Goal: Task Accomplishment & Management: Use online tool/utility

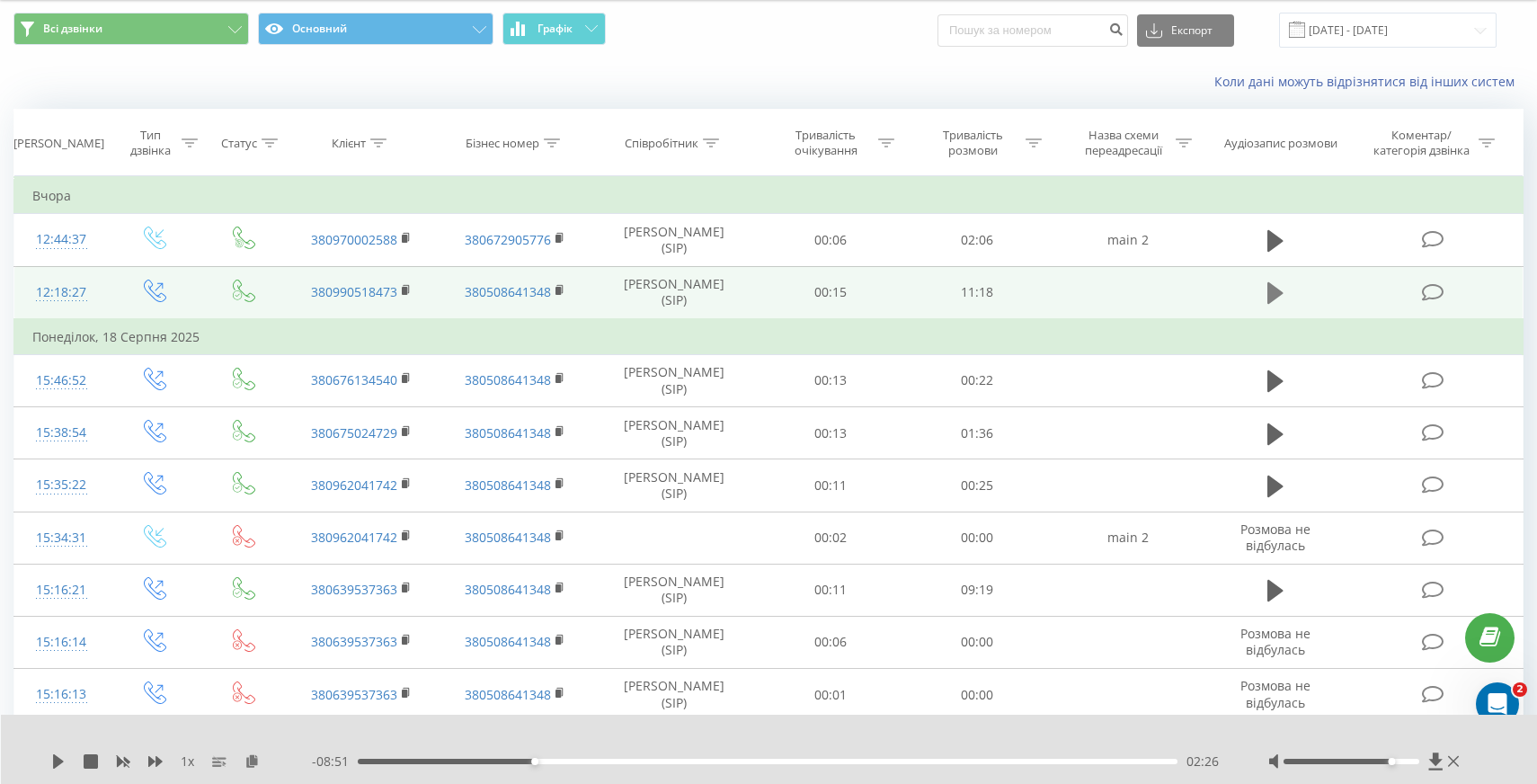
click at [1274, 296] on icon at bounding box center [1275, 292] width 16 height 21
drag, startPoint x: 1396, startPoint y: 760, endPoint x: 1427, endPoint y: 760, distance: 31.0
click at [1427, 760] on div at bounding box center [1366, 761] width 195 height 18
click at [427, 758] on div "00:57" at bounding box center [768, 761] width 819 height 6
click at [1389, 761] on div at bounding box center [1351, 761] width 136 height 6
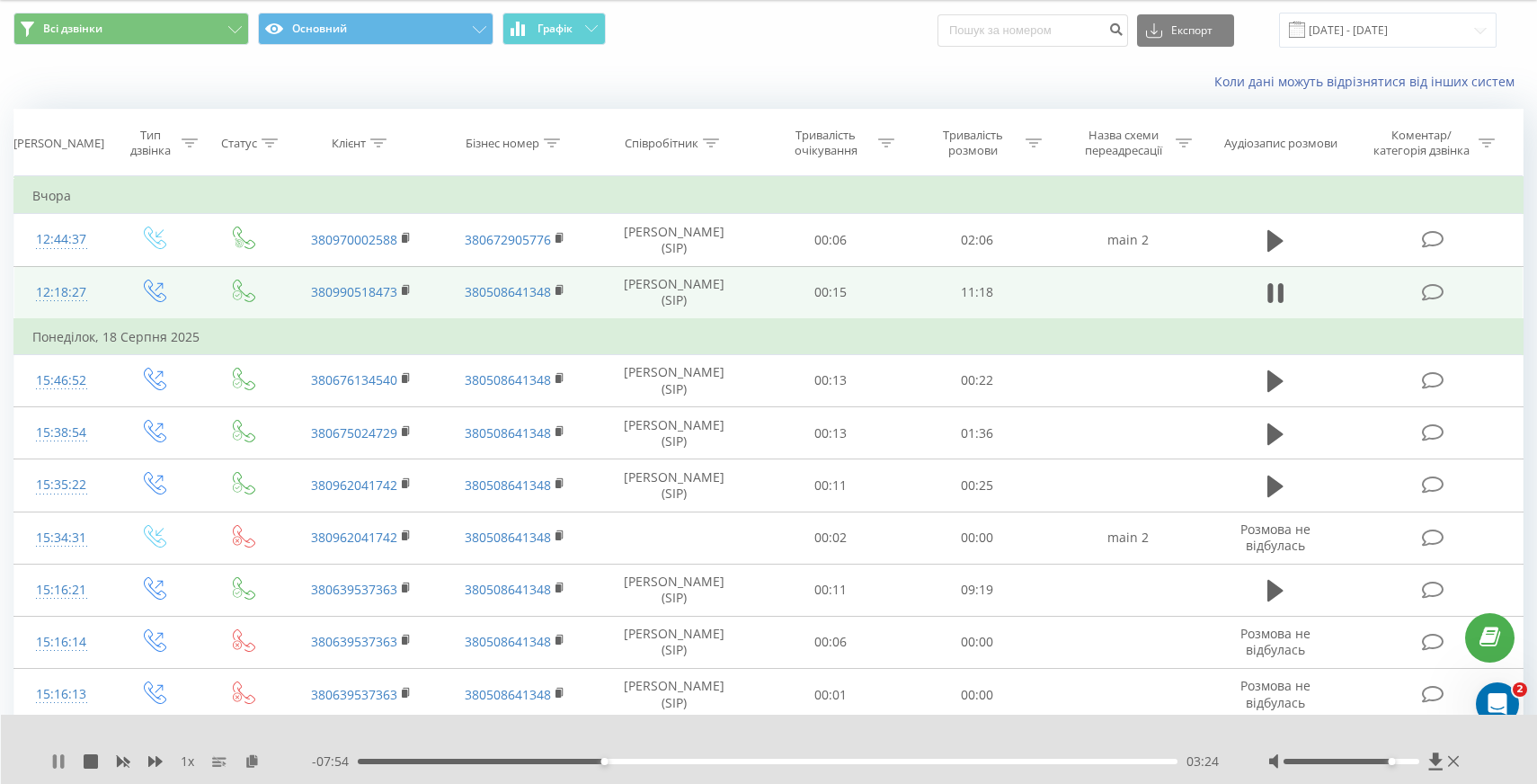
click at [55, 760] on icon at bounding box center [55, 762] width 4 height 15
click at [55, 760] on icon at bounding box center [58, 762] width 11 height 15
click at [745, 758] on div "07:03" at bounding box center [768, 761] width 819 height 6
click at [707, 760] on div "04:49" at bounding box center [768, 761] width 819 height 6
click at [691, 761] on div "04:51" at bounding box center [768, 761] width 819 height 6
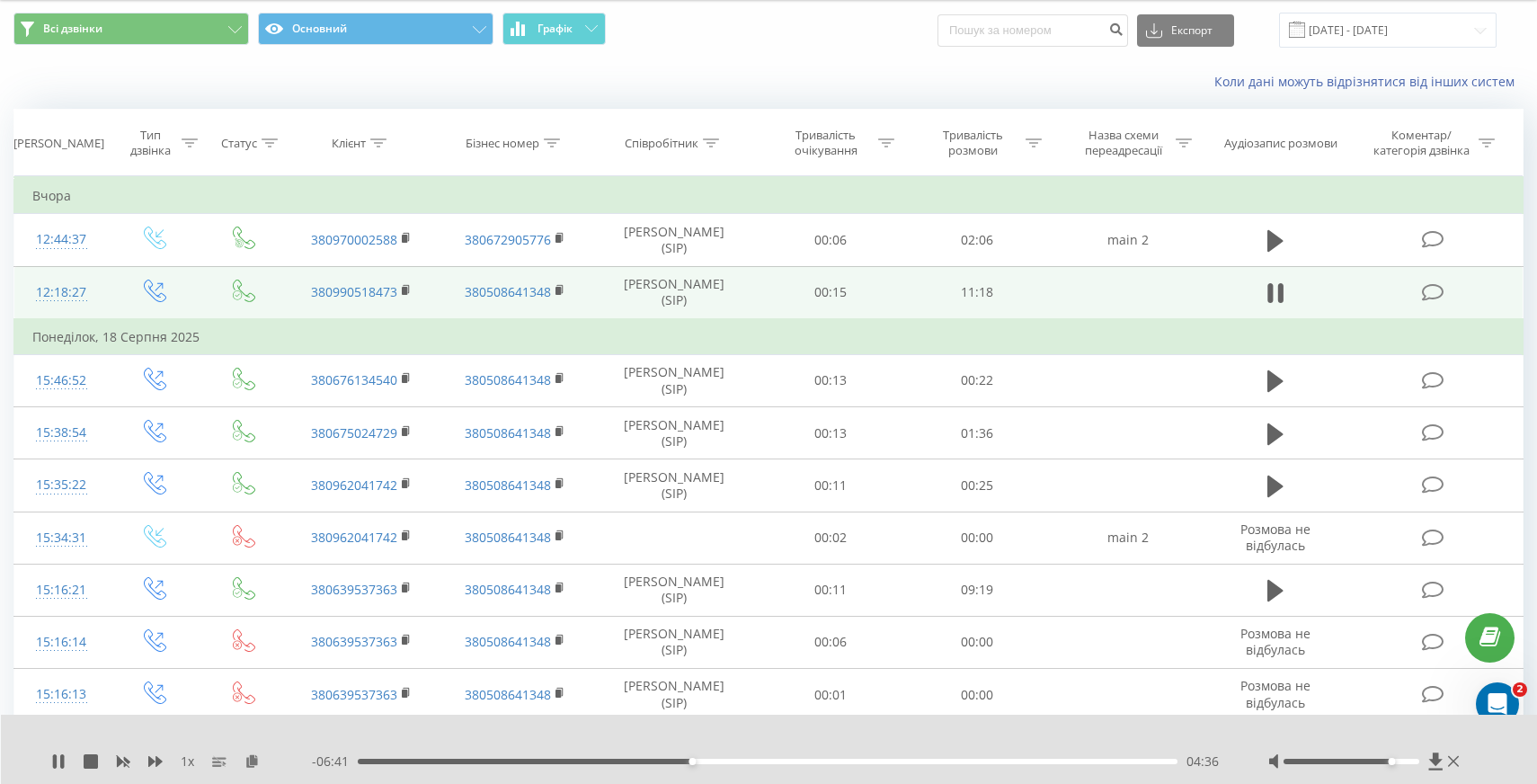
click at [671, 759] on div "04:36" at bounding box center [768, 761] width 819 height 6
click at [627, 762] on div "03:43" at bounding box center [768, 761] width 819 height 6
click at [641, 762] on div "03:54" at bounding box center [768, 761] width 819 height 6
click at [597, 761] on div "03:19" at bounding box center [768, 761] width 819 height 6
click at [644, 759] on div "03:57" at bounding box center [768, 761] width 819 height 6
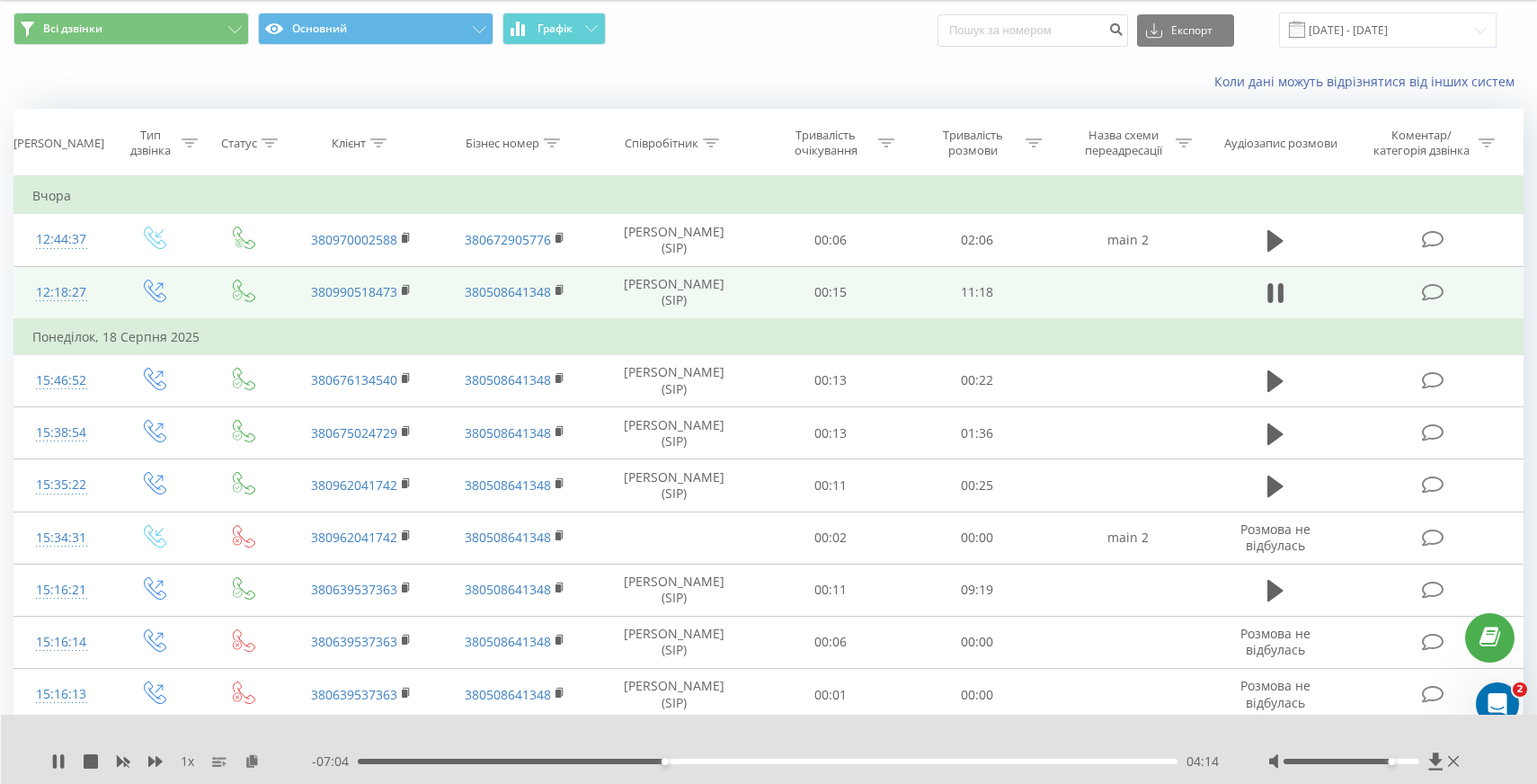
click at [670, 762] on div "04:14" at bounding box center [768, 761] width 819 height 6
click at [1404, 757] on div at bounding box center [1366, 761] width 195 height 18
click at [1405, 765] on div at bounding box center [1366, 761] width 195 height 18
click at [1405, 759] on div at bounding box center [1351, 761] width 136 height 6
click at [745, 764] on div "- 06:13 05:05 05:05" at bounding box center [768, 761] width 912 height 18
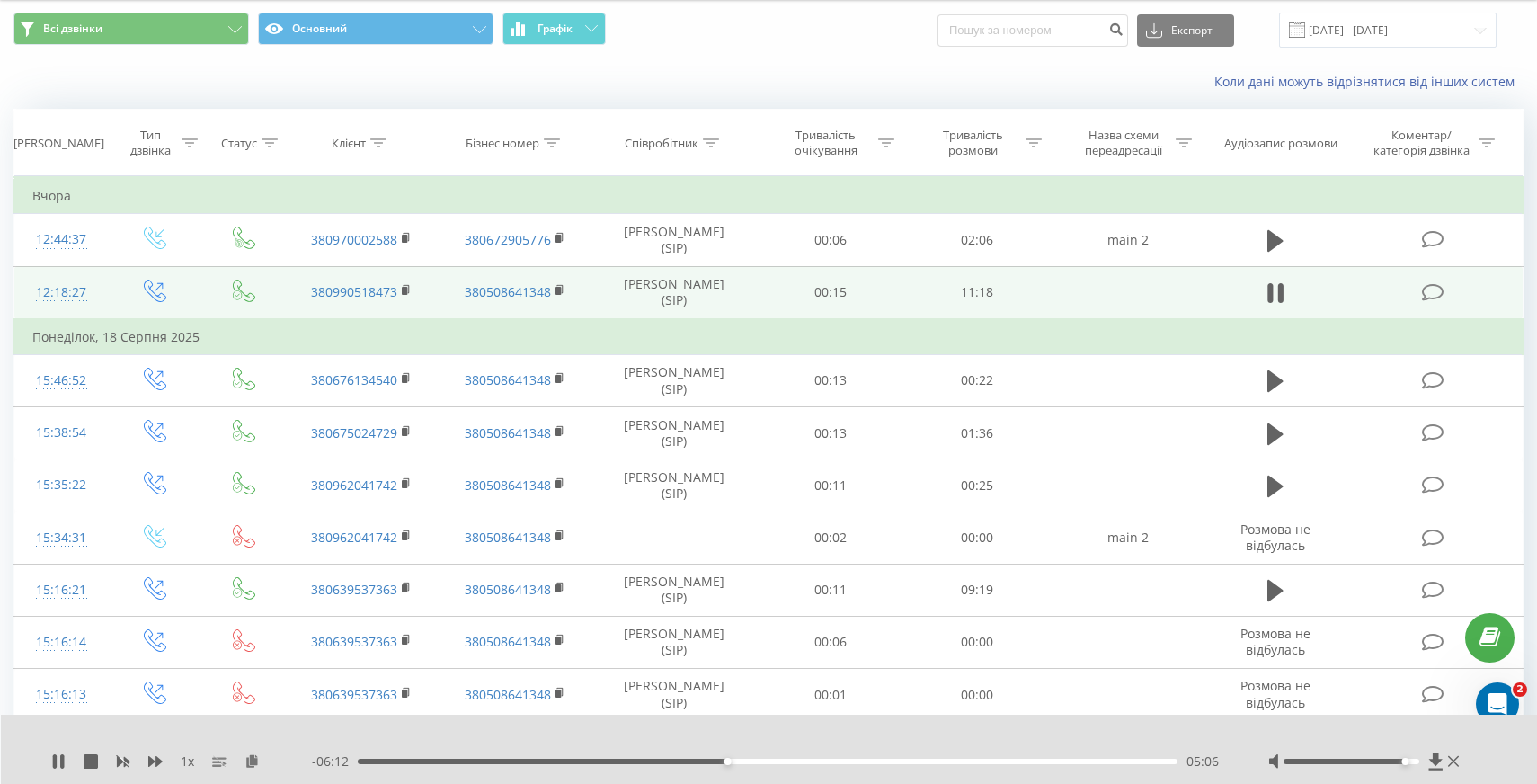
click at [755, 759] on div "05:06" at bounding box center [768, 761] width 819 height 6
click at [785, 758] on div "05:53" at bounding box center [768, 761] width 819 height 6
click at [58, 763] on icon at bounding box center [58, 762] width 15 height 15
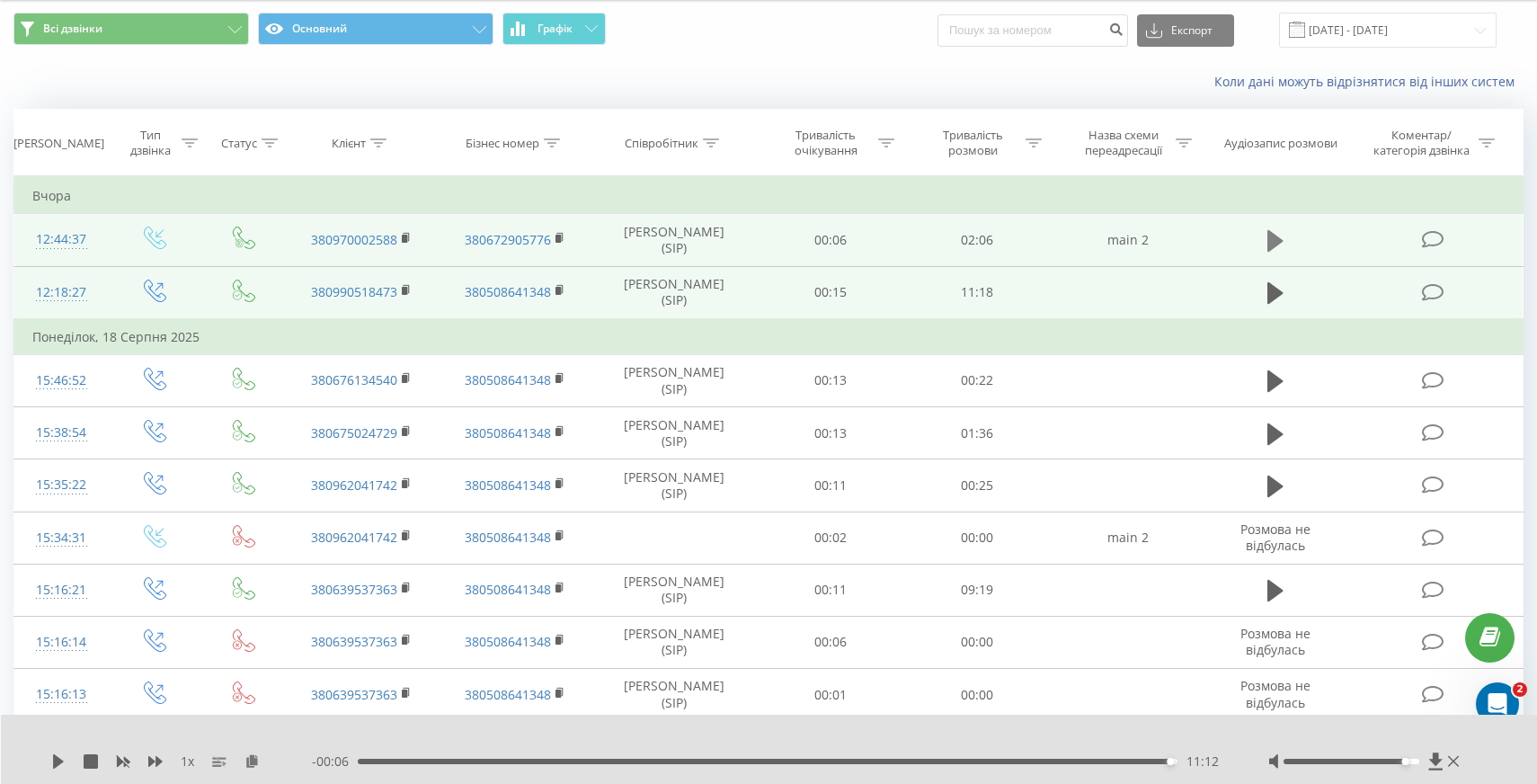
click at [1276, 237] on icon at bounding box center [1275, 240] width 16 height 21
click at [404, 239] on rect at bounding box center [404, 239] width 6 height 8
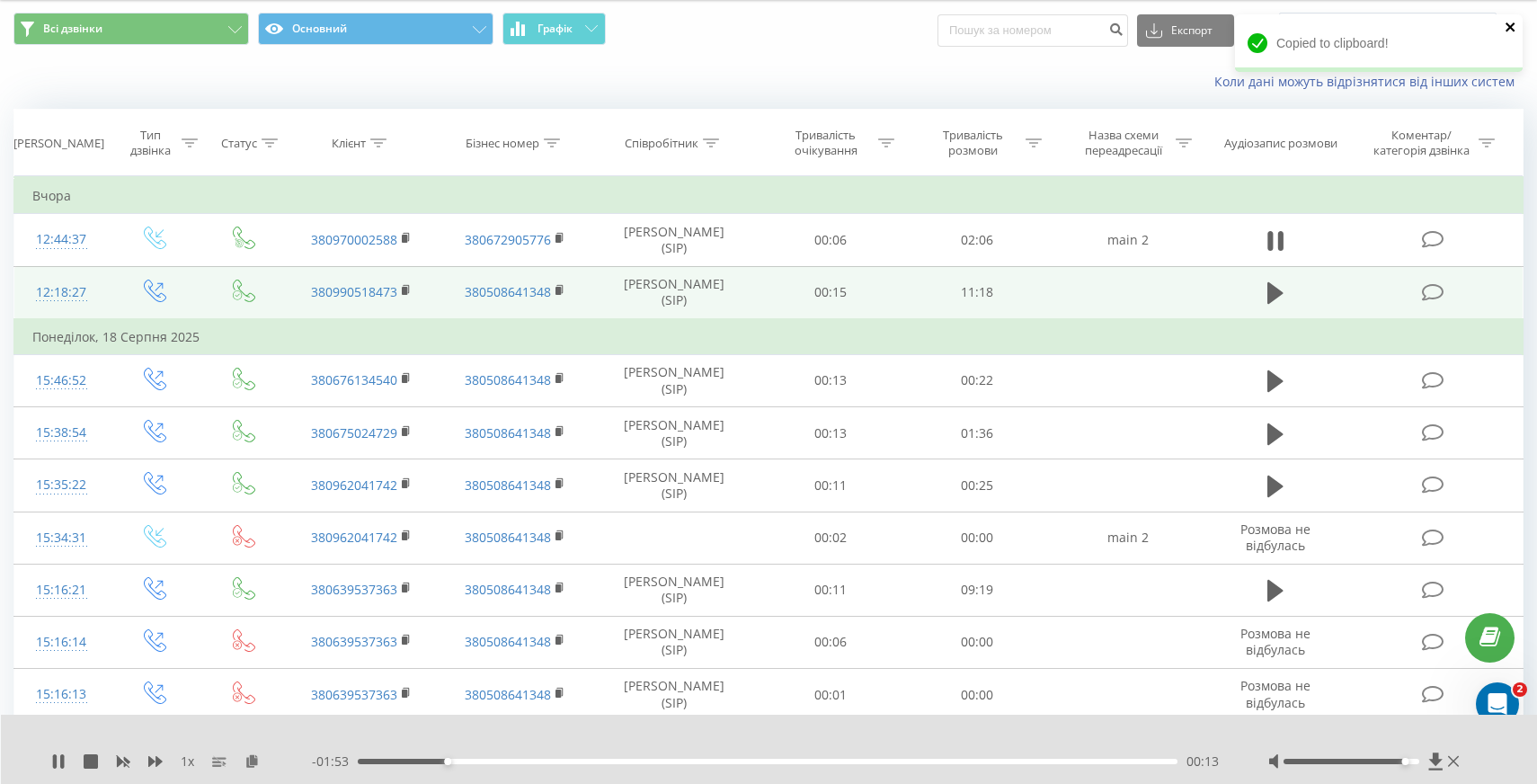
click at [1513, 28] on icon "close" at bounding box center [1511, 27] width 13 height 15
click at [1275, 241] on icon at bounding box center [1275, 240] width 16 height 25
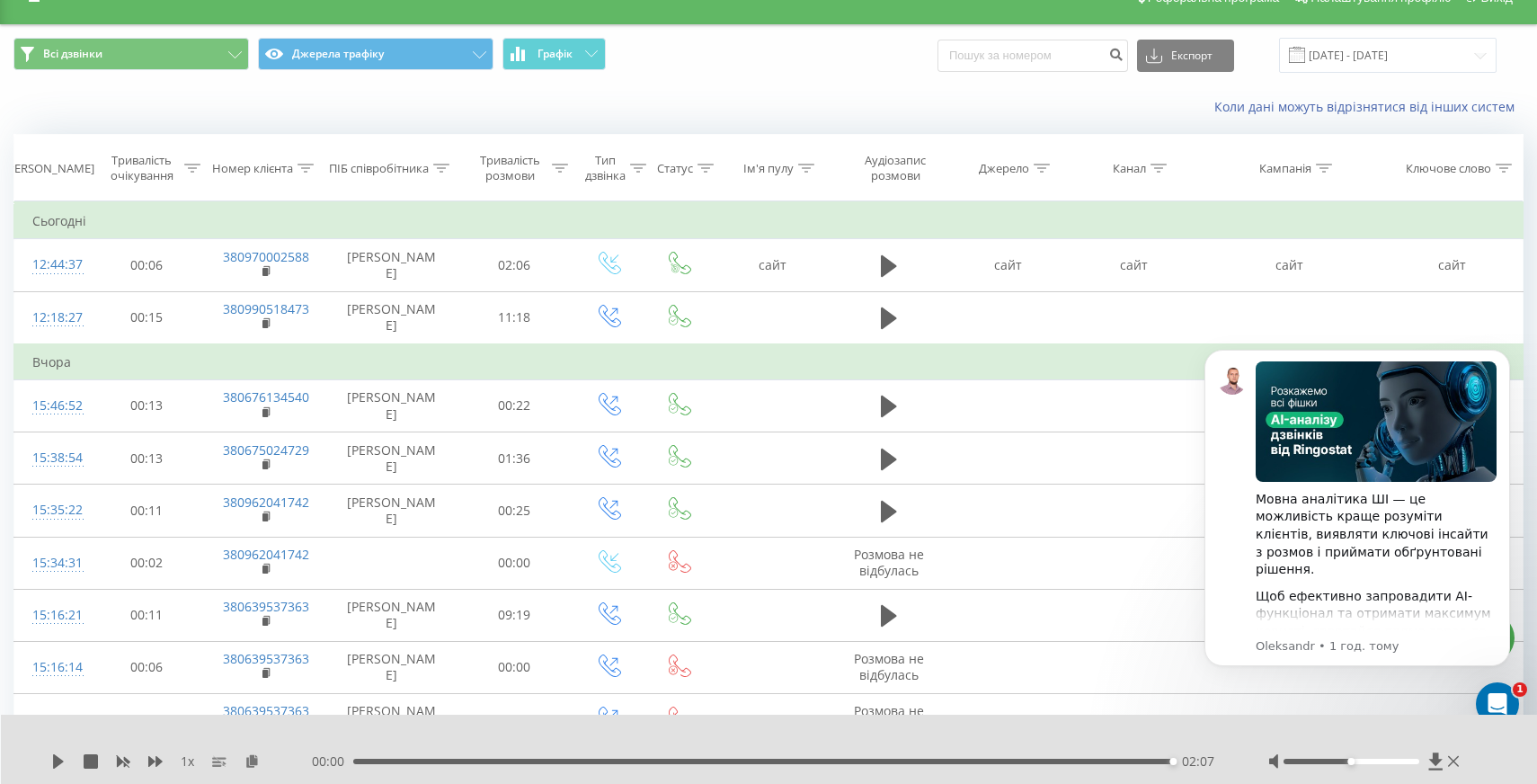
click at [1381, 755] on div at bounding box center [1366, 761] width 195 height 18
click at [1383, 763] on div at bounding box center [1351, 761] width 136 height 6
click at [1396, 763] on div at bounding box center [1351, 761] width 136 height 6
click at [59, 766] on icon at bounding box center [58, 762] width 15 height 15
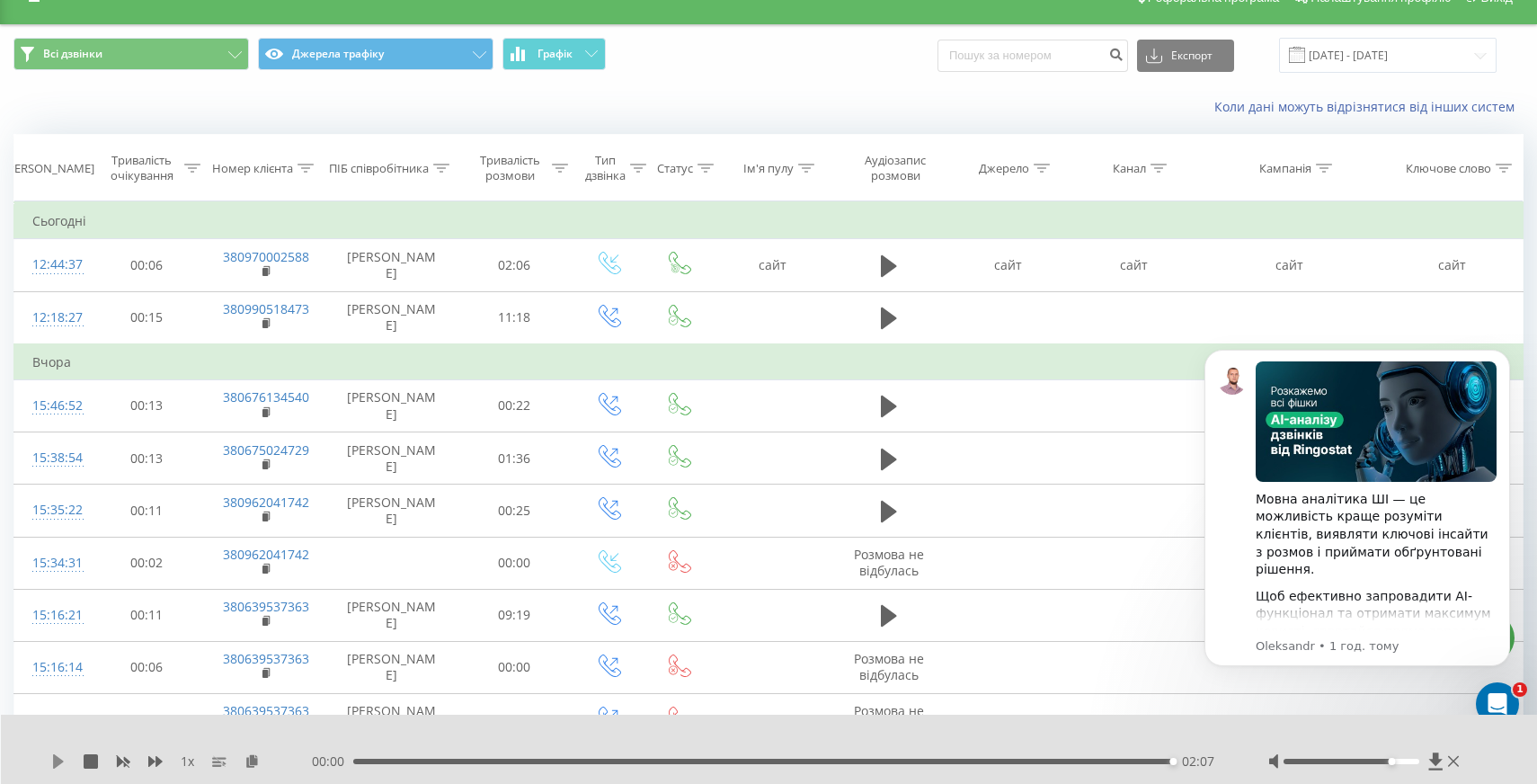
click at [59, 760] on icon at bounding box center [58, 762] width 11 height 15
click at [91, 766] on icon at bounding box center [91, 762] width 15 height 15
click at [1495, 707] on icon "Відкрити програму для спілкування Intercom" at bounding box center [1495, 702] width 30 height 30
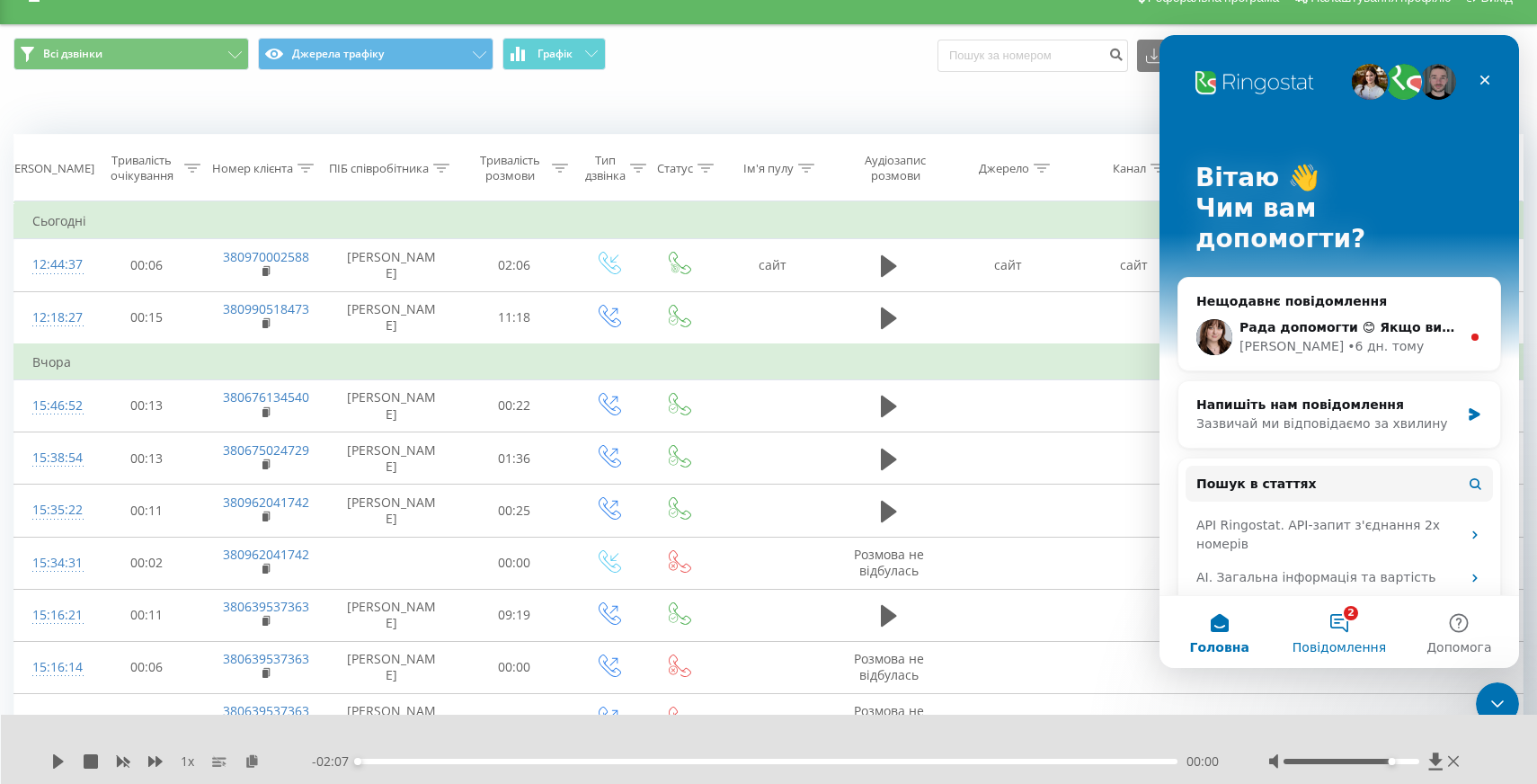
click at [1346, 628] on button "2 Повідомлення" at bounding box center [1338, 631] width 119 height 72
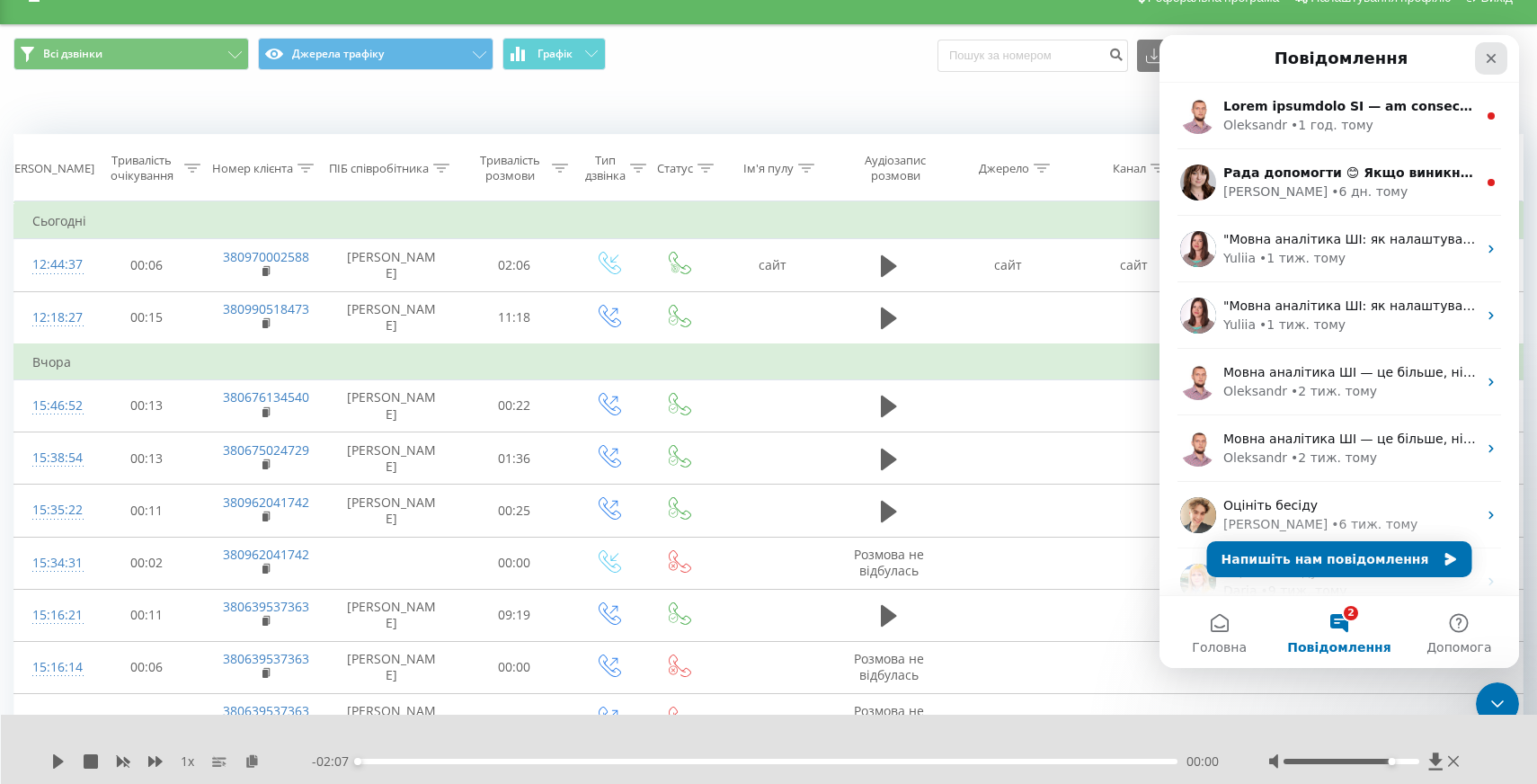
click at [1489, 49] on div "Закрити" at bounding box center [1491, 58] width 32 height 32
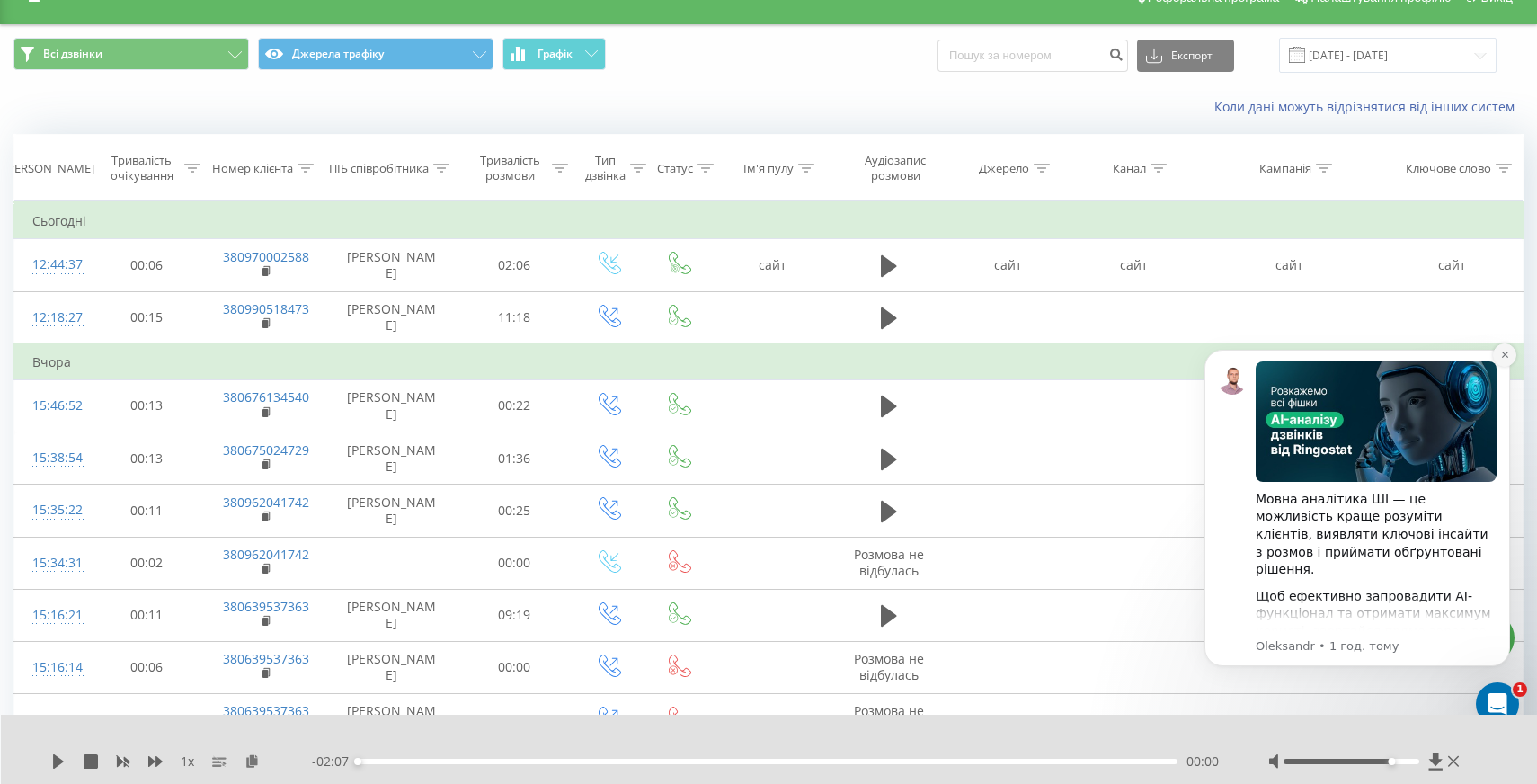
click at [1503, 355] on icon "Dismiss notification" at bounding box center [1505, 354] width 10 height 10
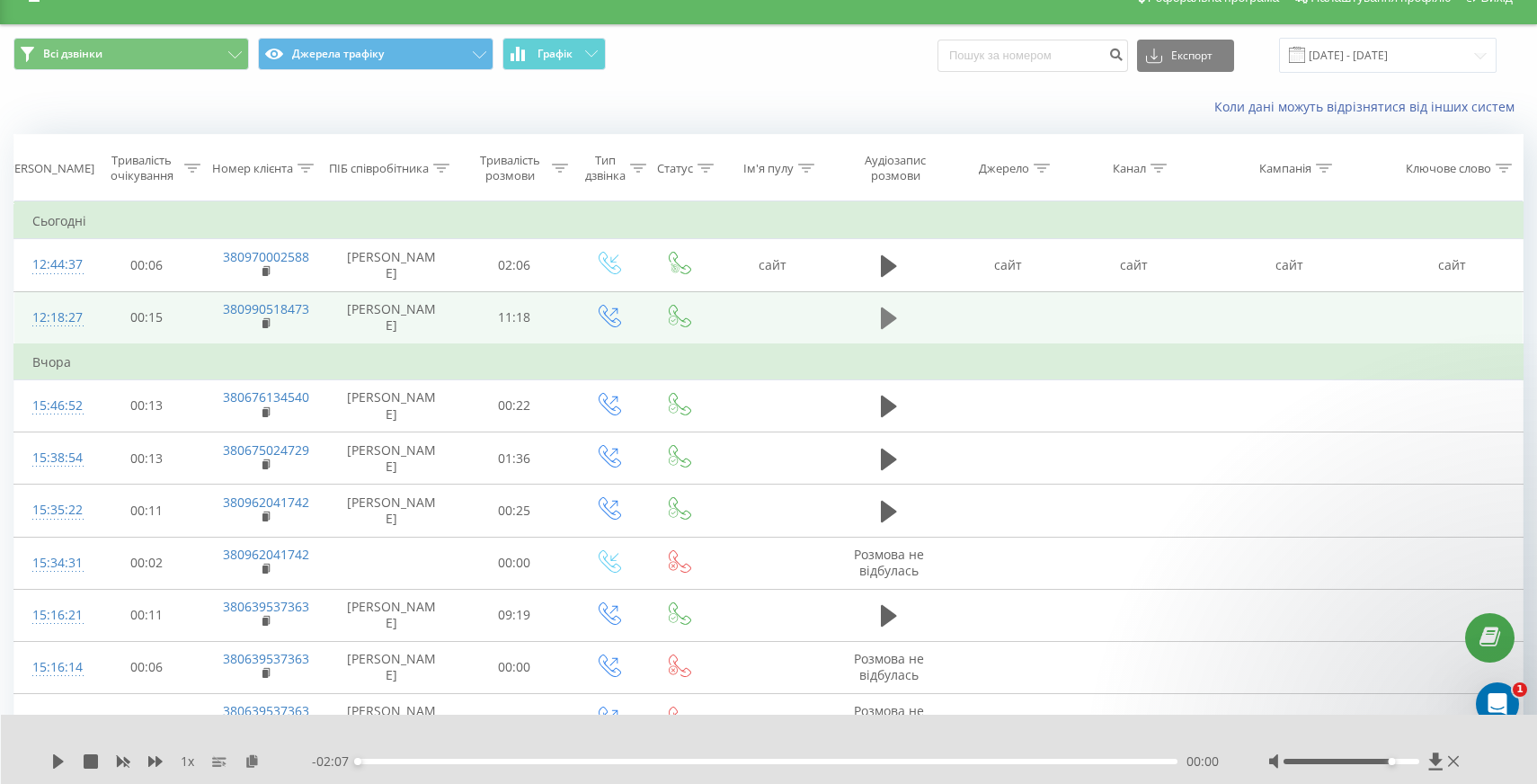
click at [880, 320] on button at bounding box center [889, 318] width 27 height 27
click at [53, 759] on icon at bounding box center [55, 762] width 4 height 15
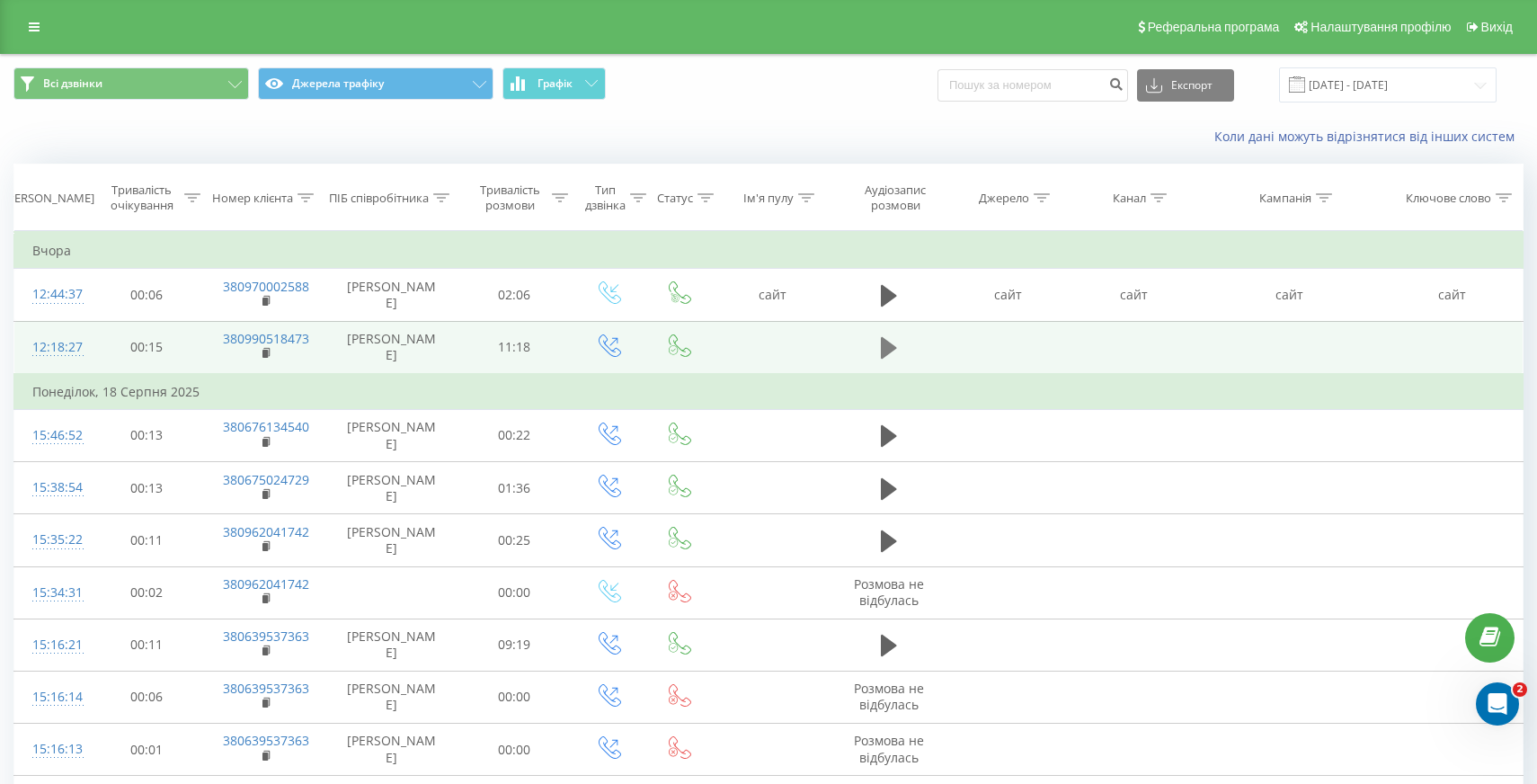
click at [891, 347] on icon at bounding box center [889, 348] width 16 height 21
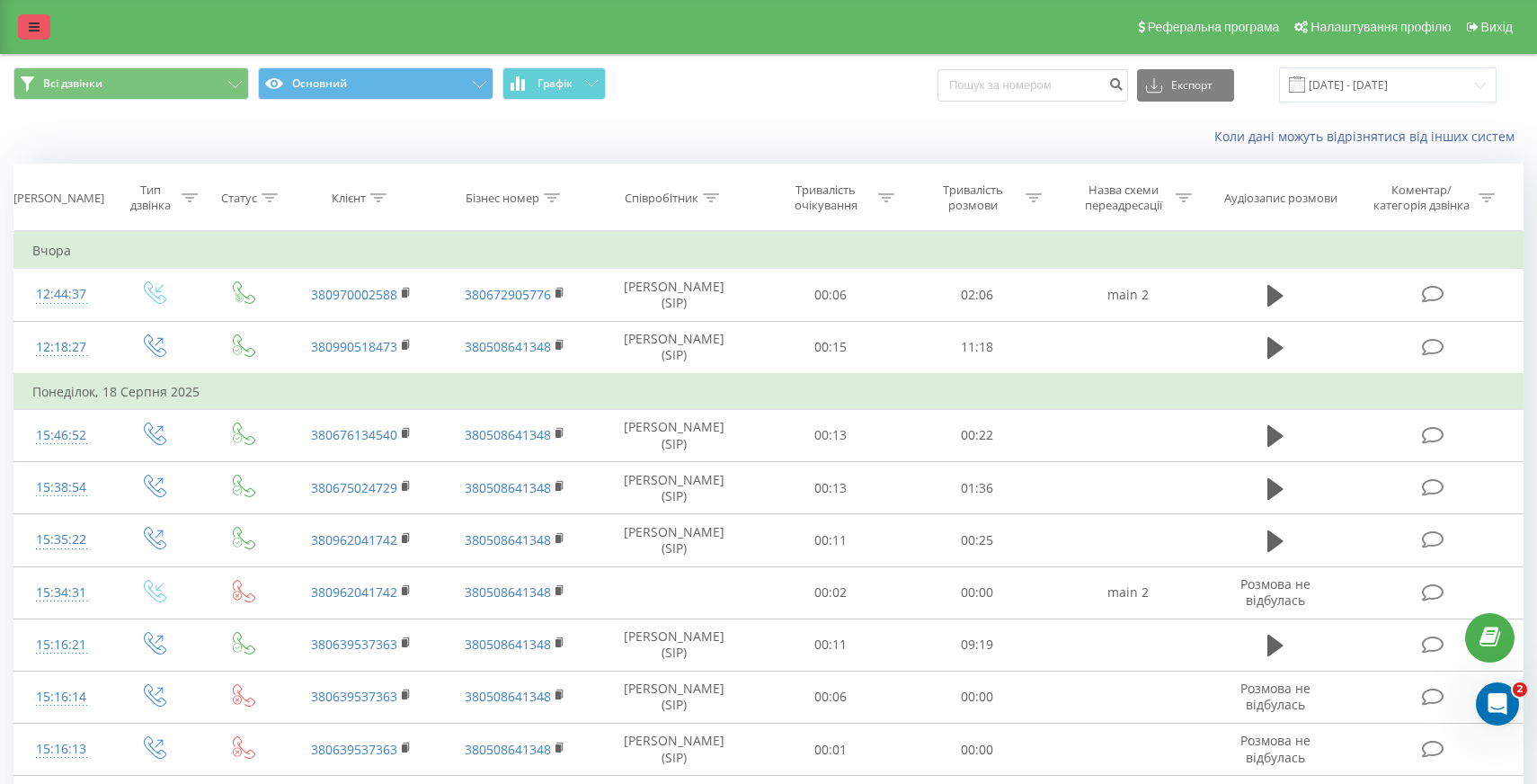
click at [35, 31] on icon at bounding box center [34, 27] width 11 height 13
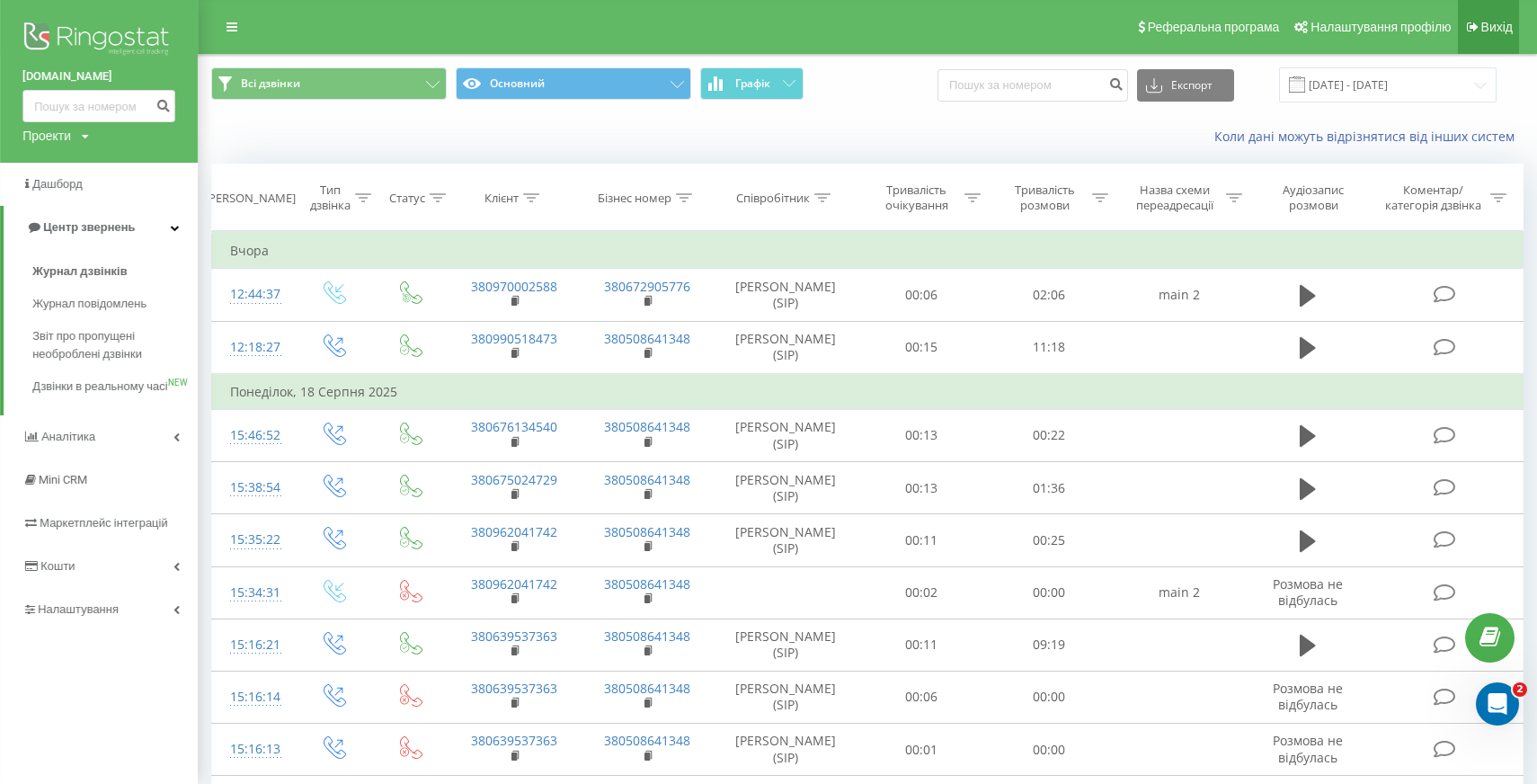
click at [1497, 27] on span "Вихід" at bounding box center [1497, 27] width 31 height 15
